Goal: Find specific page/section: Locate item on page

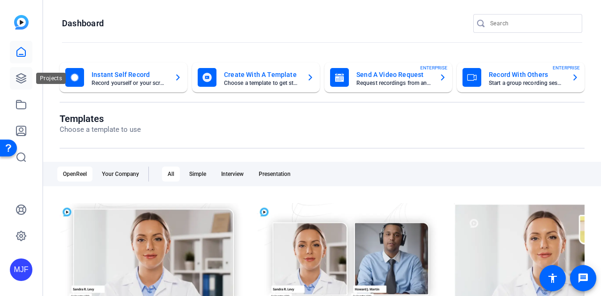
click at [26, 80] on icon at bounding box center [20, 78] width 11 height 11
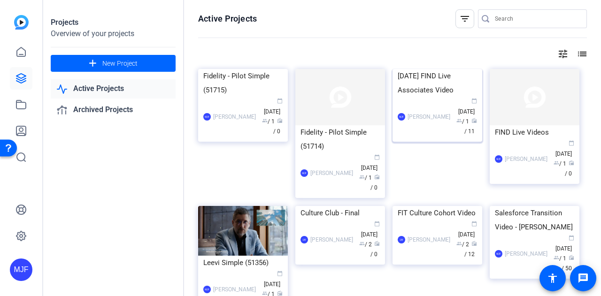
click at [434, 97] on div "[DATE] FIND Live Associates Video" at bounding box center [437, 83] width 79 height 28
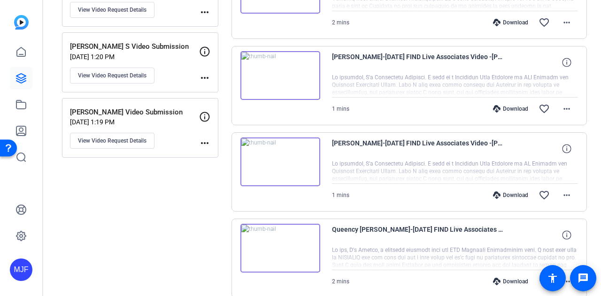
scroll to position [821, 0]
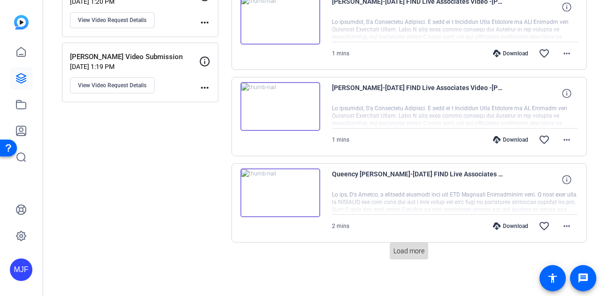
click at [399, 247] on span "Load more" at bounding box center [408, 251] width 31 height 10
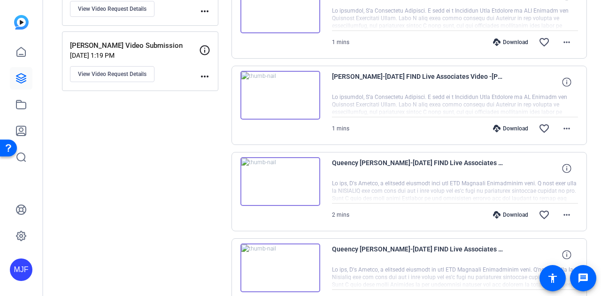
scroll to position [890, 0]
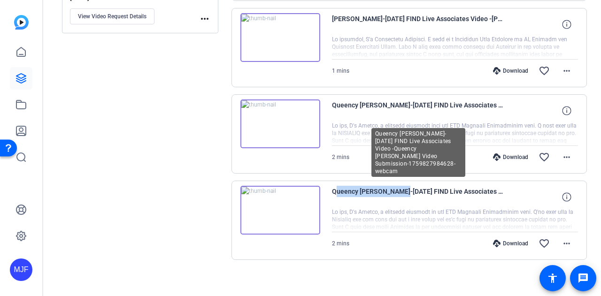
drag, startPoint x: 331, startPoint y: 186, endPoint x: 400, endPoint y: 184, distance: 68.1
click at [400, 186] on span "Queency [PERSON_NAME]-[DATE] FIND Live Associates Video -Queency [PERSON_NAME] …" at bounding box center [419, 197] width 174 height 23
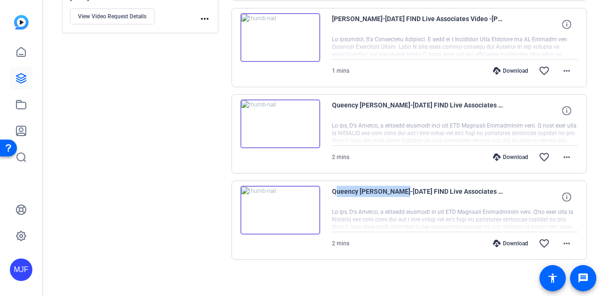
copy span "Queency [PERSON_NAME]"
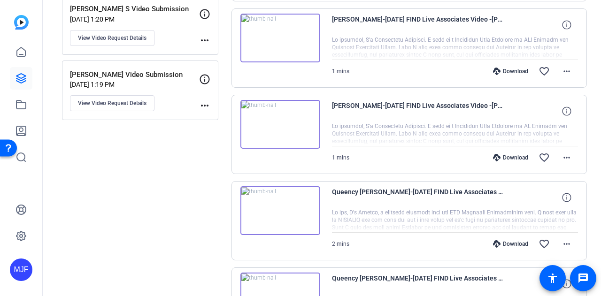
scroll to position [749, 0]
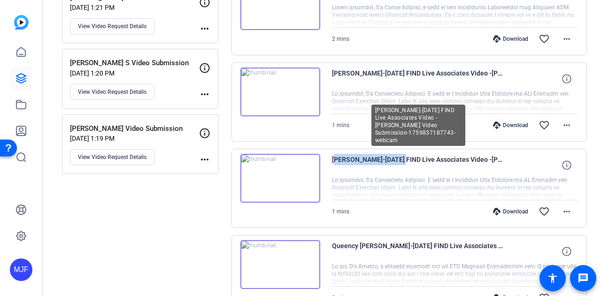
drag, startPoint x: 332, startPoint y: 154, endPoint x: 396, endPoint y: 152, distance: 63.9
click at [396, 154] on span "[PERSON_NAME]-[DATE] FIND Live Associates Video -[PERSON_NAME] Video Submission…" at bounding box center [419, 165] width 174 height 23
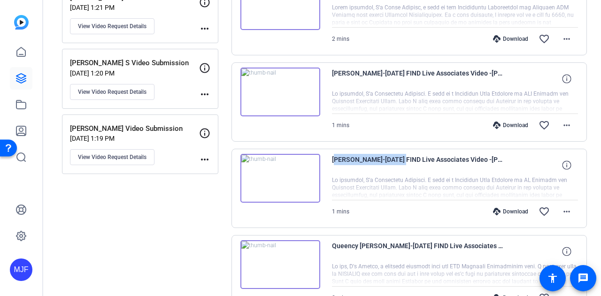
copy span "[PERSON_NAME]"
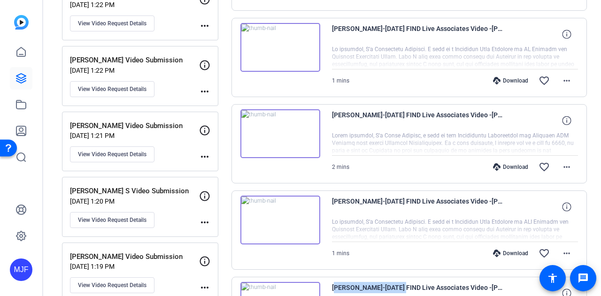
scroll to position [608, 0]
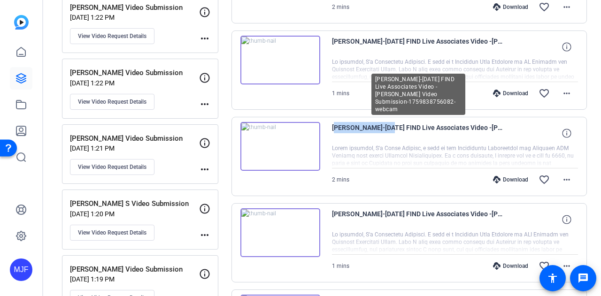
drag, startPoint x: 332, startPoint y: 123, endPoint x: 380, endPoint y: 120, distance: 47.5
click at [380, 122] on span "[PERSON_NAME]-[DATE] FIND Live Associates Video -[PERSON_NAME] Video Submission…" at bounding box center [419, 133] width 174 height 23
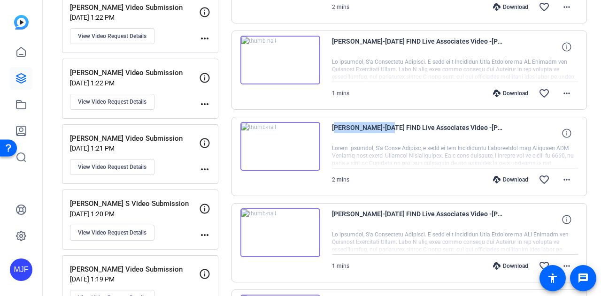
copy span "[PERSON_NAME]"
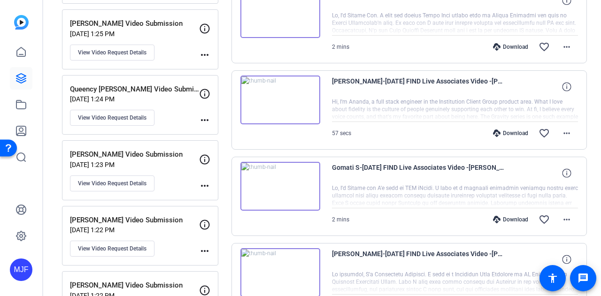
scroll to position [373, 0]
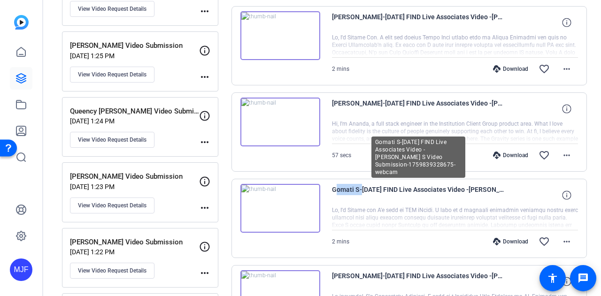
drag, startPoint x: 332, startPoint y: 187, endPoint x: 358, endPoint y: 185, distance: 25.9
click at [358, 185] on span "Gomati S-[DATE] FIND Live Associates Video -[PERSON_NAME] S Video Submission-17…" at bounding box center [419, 195] width 174 height 23
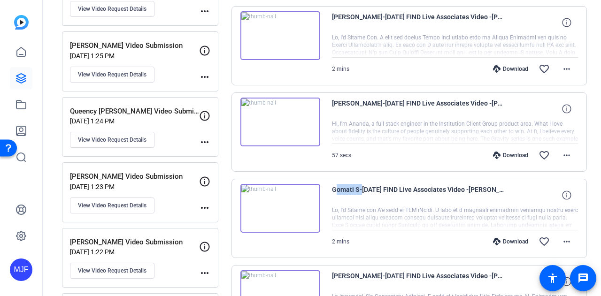
copy span "Gomati S"
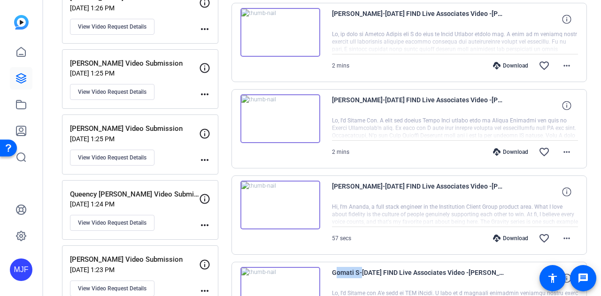
scroll to position [326, 0]
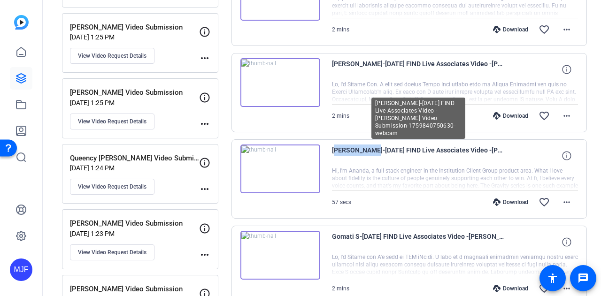
drag, startPoint x: 332, startPoint y: 148, endPoint x: 366, endPoint y: 150, distance: 33.9
click at [366, 150] on span "[PERSON_NAME]-[DATE] FIND Live Associates Video -[PERSON_NAME] Video Submission…" at bounding box center [419, 156] width 174 height 23
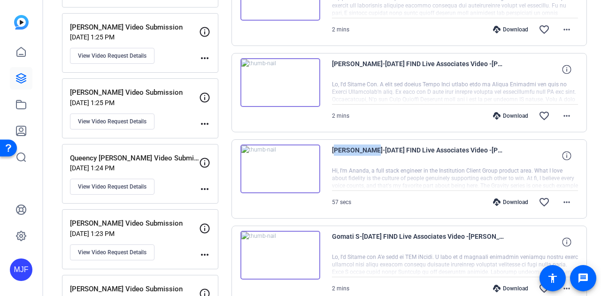
copy span "[PERSON_NAME]"
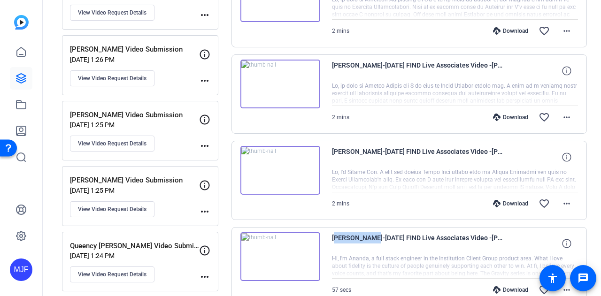
scroll to position [232, 0]
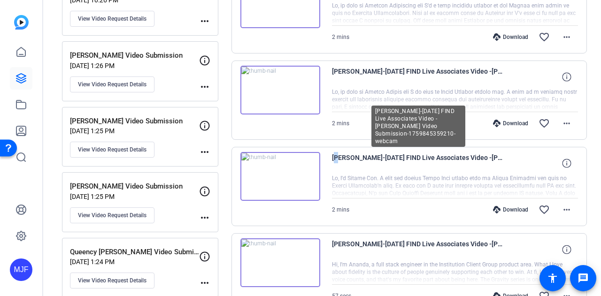
drag, startPoint x: 330, startPoint y: 154, endPoint x: 334, endPoint y: 155, distance: 4.8
click at [334, 155] on div "[PERSON_NAME]-[DATE] FIND Live Associates Video -[PERSON_NAME] Video Submission…" at bounding box center [409, 186] width 356 height 79
click at [332, 155] on span "[PERSON_NAME]-[DATE] FIND Live Associates Video -[PERSON_NAME] Video Submission…" at bounding box center [419, 163] width 174 height 23
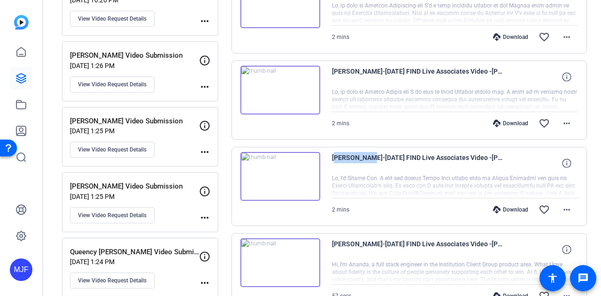
drag, startPoint x: 331, startPoint y: 155, endPoint x: 359, endPoint y: 156, distance: 27.3
click at [363, 158] on span "[PERSON_NAME]-[DATE] FIND Live Associates Video -[PERSON_NAME] Video Submission…" at bounding box center [419, 163] width 174 height 23
copy span "[PERSON_NAME]"
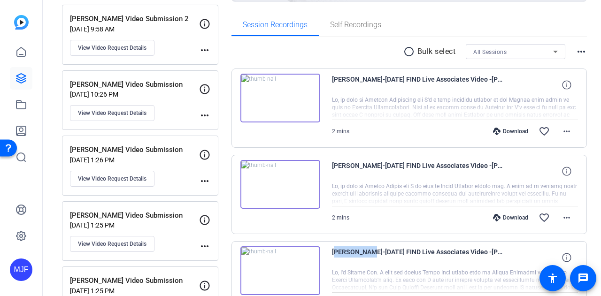
scroll to position [138, 0]
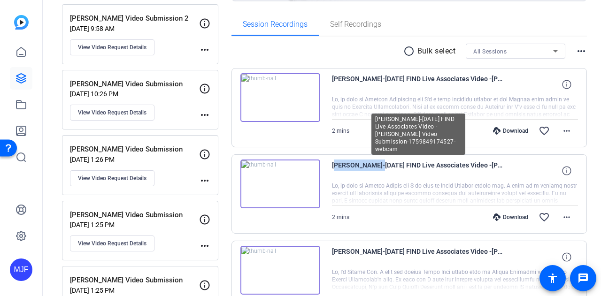
drag, startPoint x: 330, startPoint y: 164, endPoint x: 371, endPoint y: 165, distance: 40.9
click at [371, 165] on div "[PERSON_NAME]-[DATE] FIND Live Associates Video -[PERSON_NAME] Video Submission…" at bounding box center [409, 193] width 356 height 79
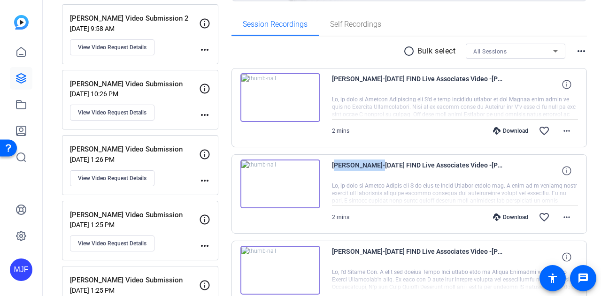
copy span "[PERSON_NAME]"
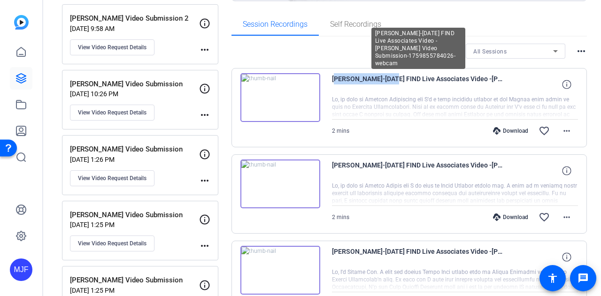
drag, startPoint x: 331, startPoint y: 78, endPoint x: 380, endPoint y: 77, distance: 48.9
click at [380, 77] on span "[PERSON_NAME]-[DATE] FIND Live Associates Video -[PERSON_NAME] Video Submission…" at bounding box center [419, 84] width 174 height 23
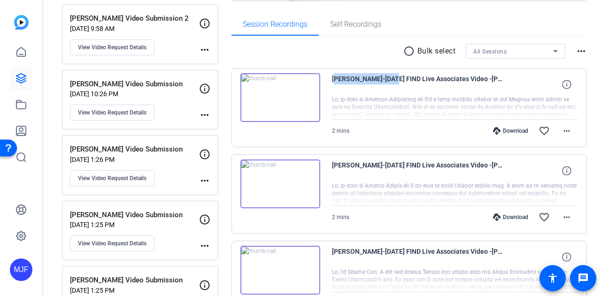
copy span "[PERSON_NAME]"
